Goal: Use online tool/utility: Utilize a website feature to perform a specific function

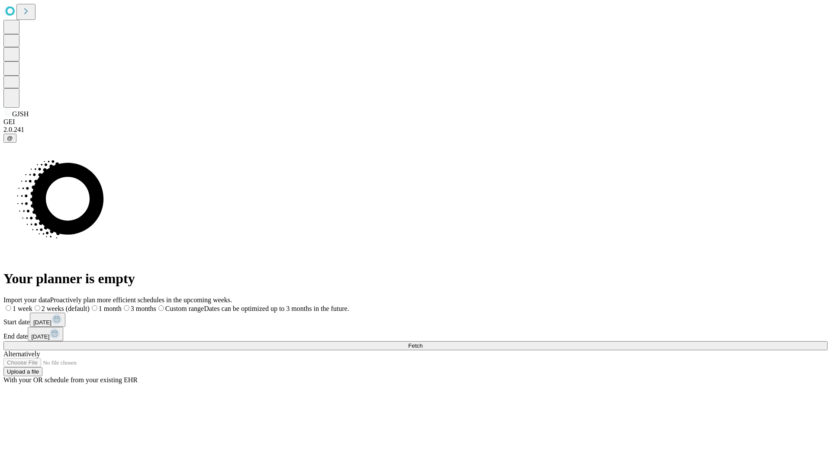
click at [422, 343] on span "Fetch" at bounding box center [415, 346] width 14 height 6
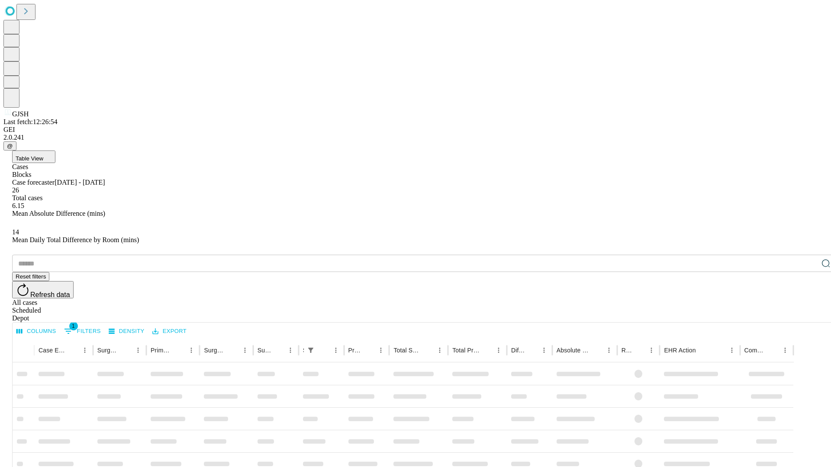
click at [43, 155] on span "Table View" at bounding box center [30, 158] width 28 height 6
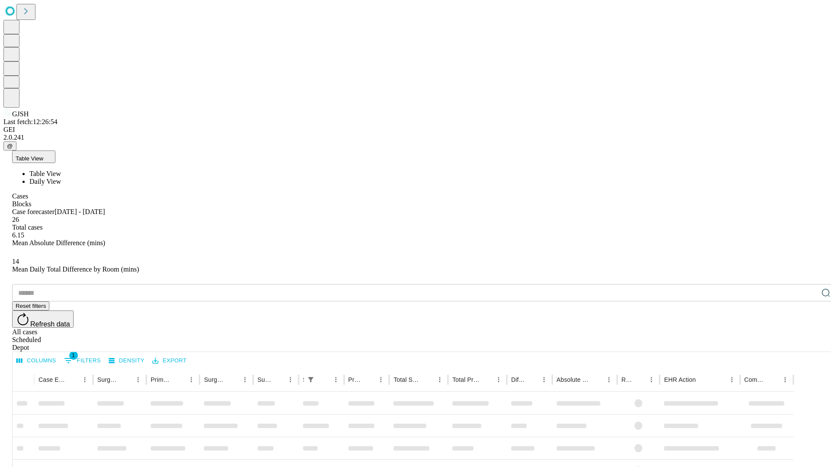
click at [61, 178] on span "Daily View" at bounding box center [45, 181] width 32 height 7
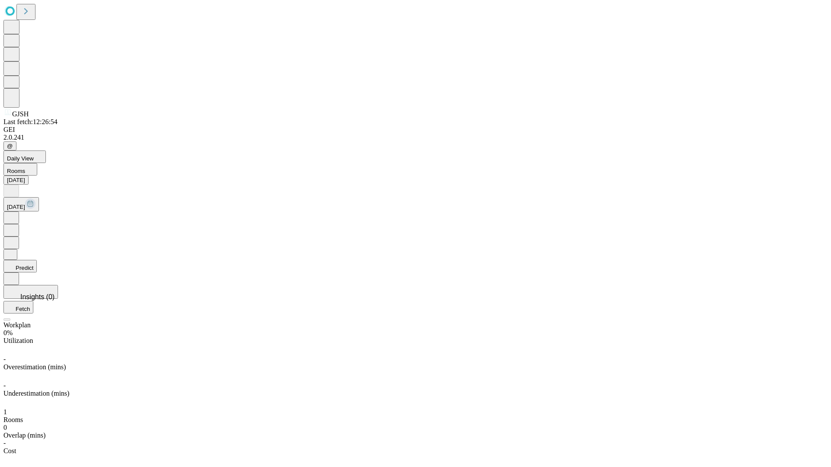
click at [37, 260] on button "Predict" at bounding box center [19, 266] width 33 height 13
